Goal: Transaction & Acquisition: Subscribe to service/newsletter

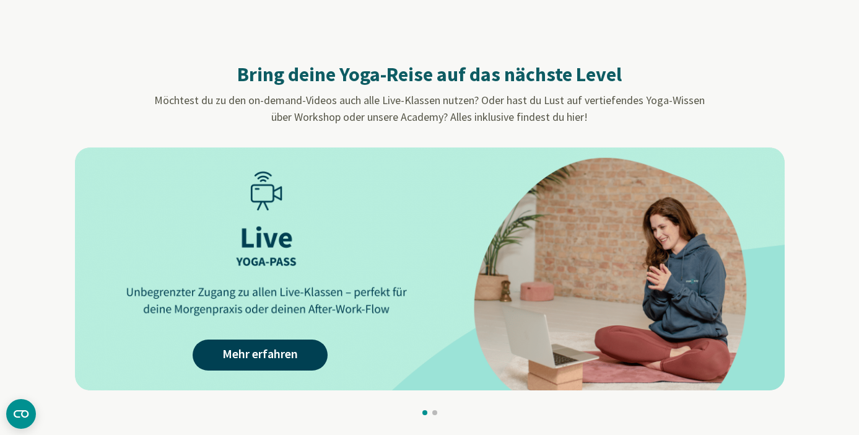
scroll to position [1096, 0]
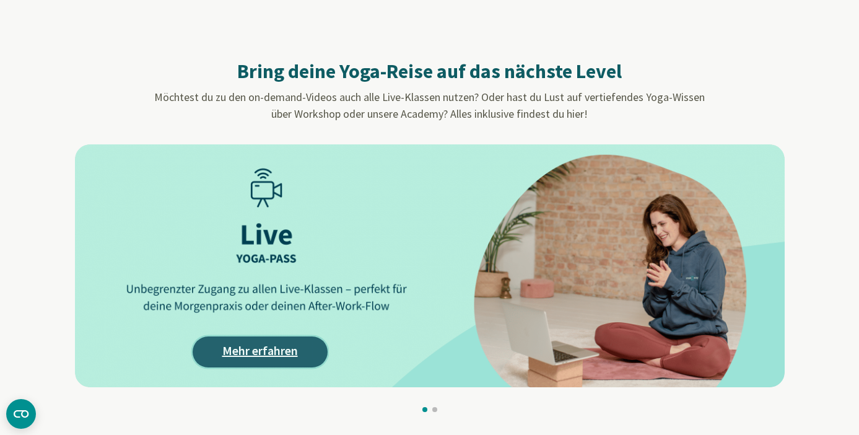
click at [243, 349] on link "Mehr erfahren" at bounding box center [260, 351] width 135 height 31
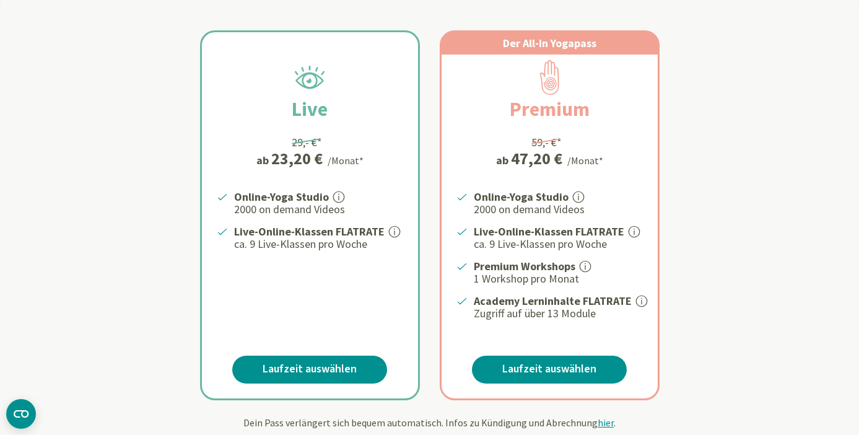
scroll to position [230, 0]
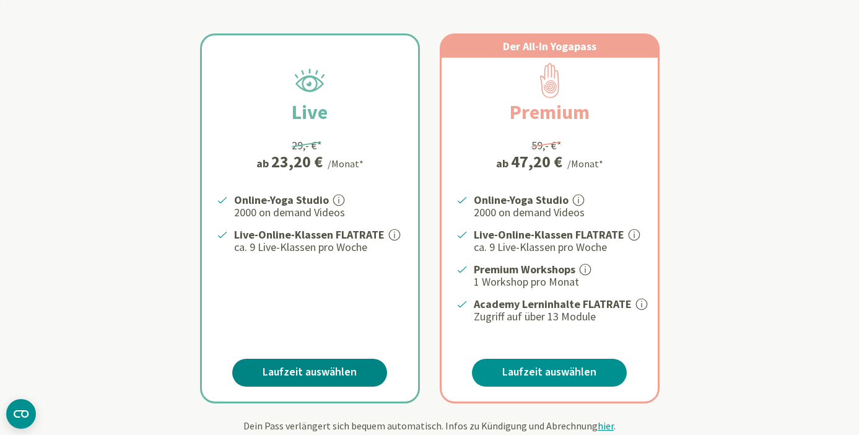
click at [302, 372] on link "Laufzeit auswählen" at bounding box center [309, 373] width 155 height 28
